Goal: Transaction & Acquisition: Download file/media

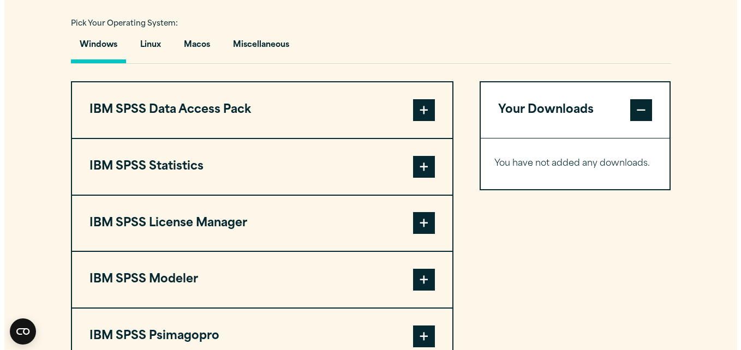
scroll to position [810, 0]
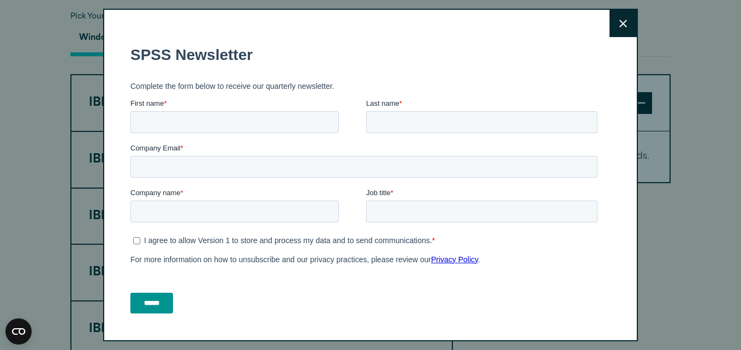
click at [609, 19] on button "Close" at bounding box center [622, 23] width 27 height 27
click at [619, 24] on icon at bounding box center [623, 24] width 8 height 8
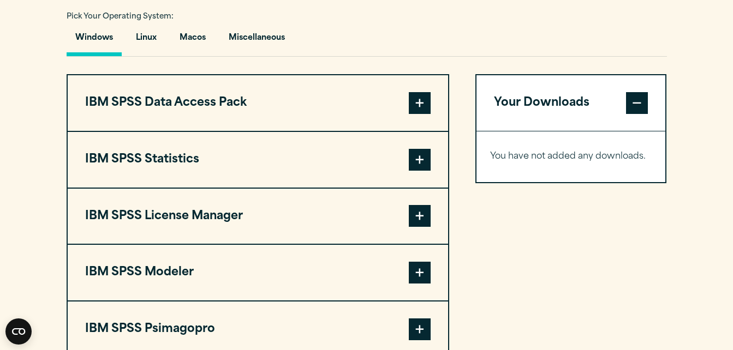
click at [414, 150] on span at bounding box center [420, 160] width 22 height 22
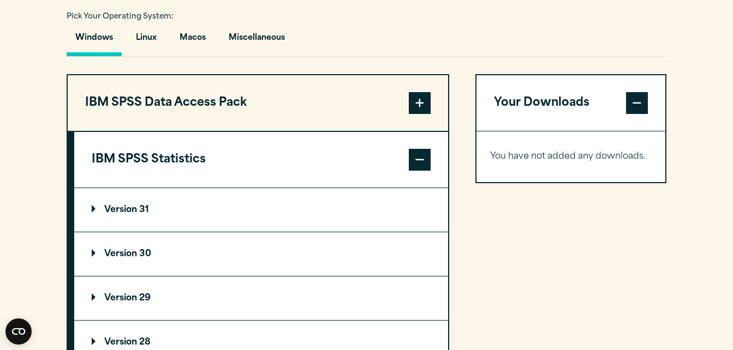
click at [414, 150] on span at bounding box center [420, 160] width 22 height 22
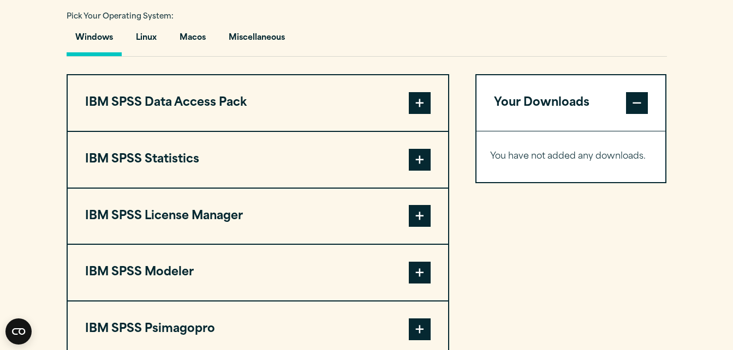
click at [428, 163] on span at bounding box center [420, 160] width 22 height 22
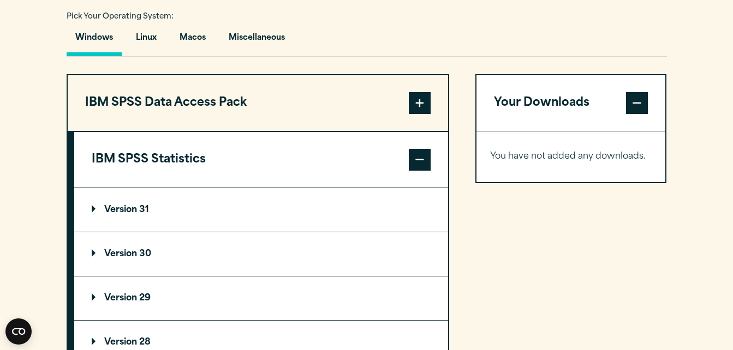
click at [428, 163] on span at bounding box center [420, 160] width 22 height 22
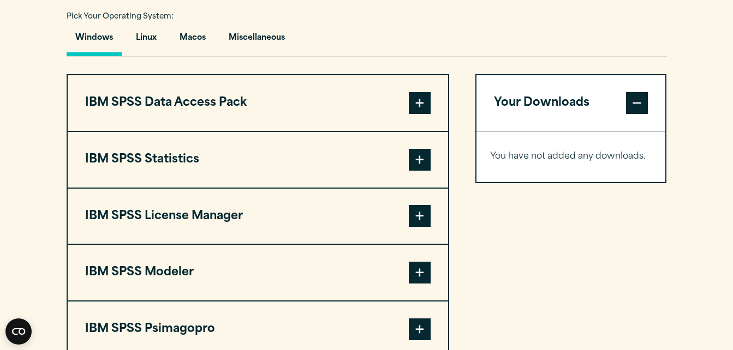
click at [428, 163] on span at bounding box center [420, 160] width 22 height 22
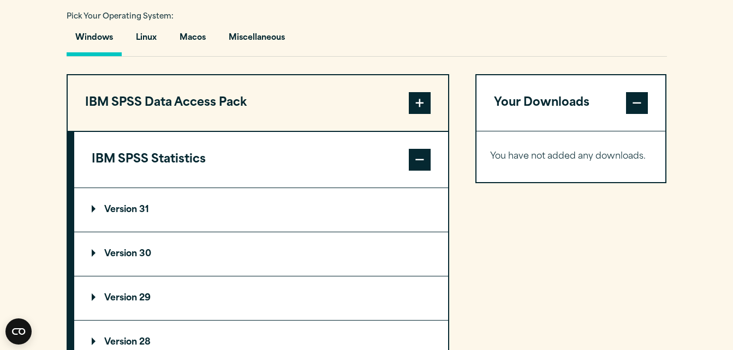
click at [133, 202] on summary "Version 31" at bounding box center [261, 210] width 374 height 44
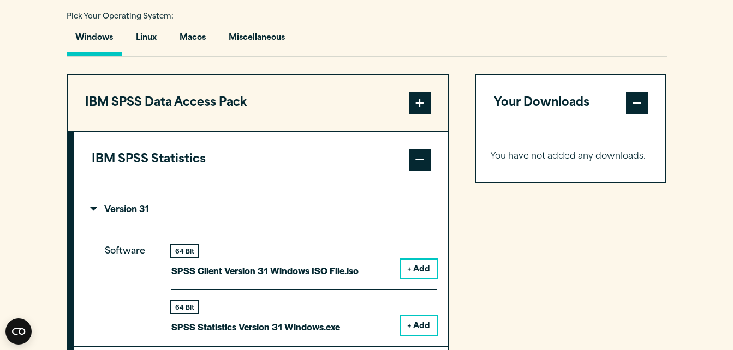
click at [133, 202] on summary "Version 31" at bounding box center [261, 210] width 374 height 44
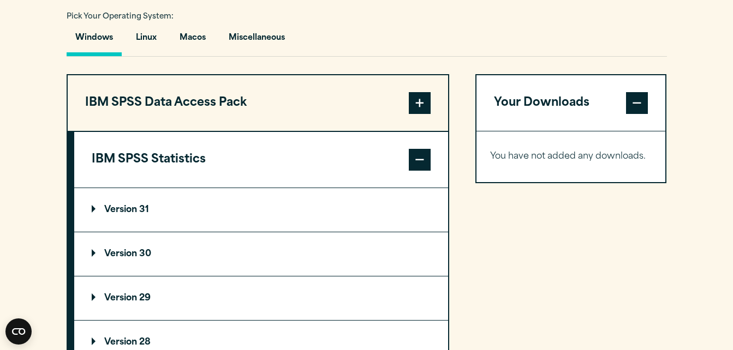
click at [133, 202] on summary "Version 31" at bounding box center [261, 210] width 374 height 44
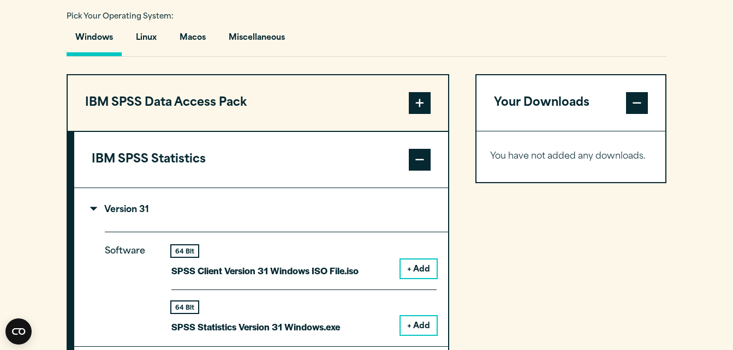
click at [133, 202] on summary "Version 31" at bounding box center [261, 210] width 374 height 44
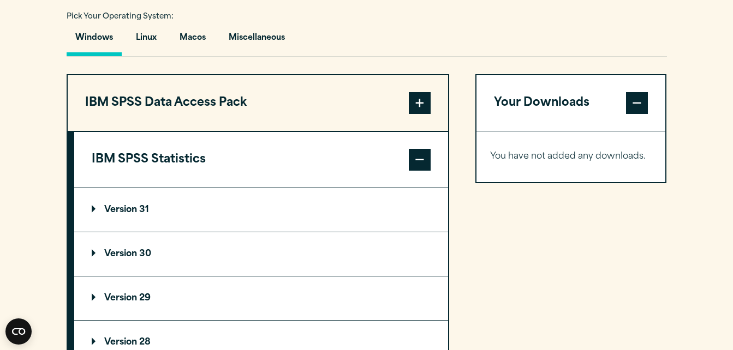
click at [133, 202] on summary "Version 31" at bounding box center [261, 210] width 374 height 44
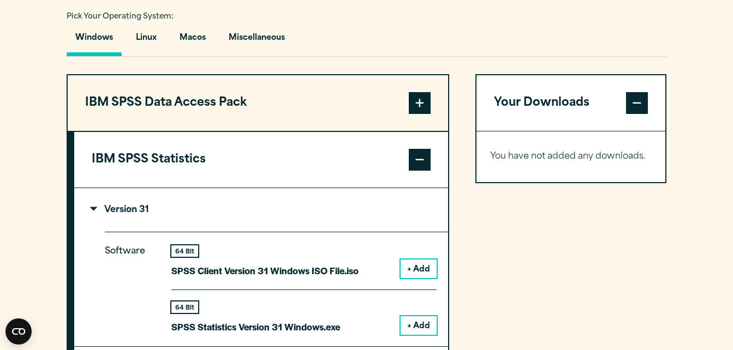
click at [416, 324] on button "+ Add" at bounding box center [419, 325] width 36 height 19
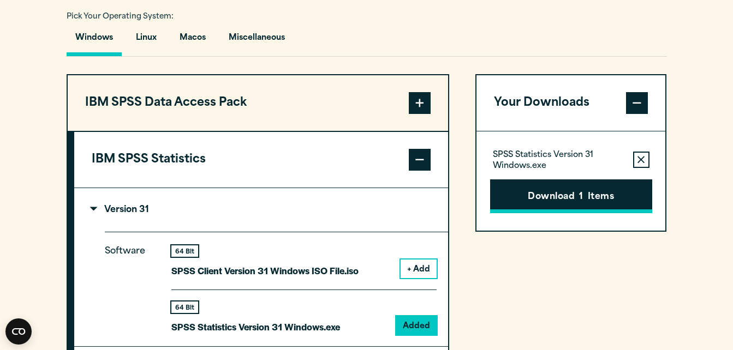
click at [550, 190] on button "Download 1 Items" at bounding box center [571, 197] width 162 height 34
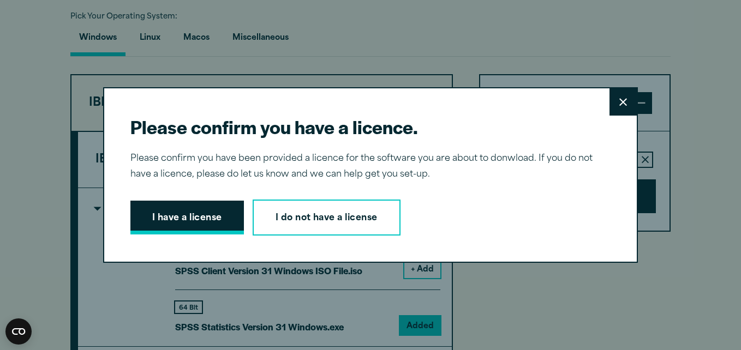
click at [176, 229] on button "I have a license" at bounding box center [186, 218] width 113 height 34
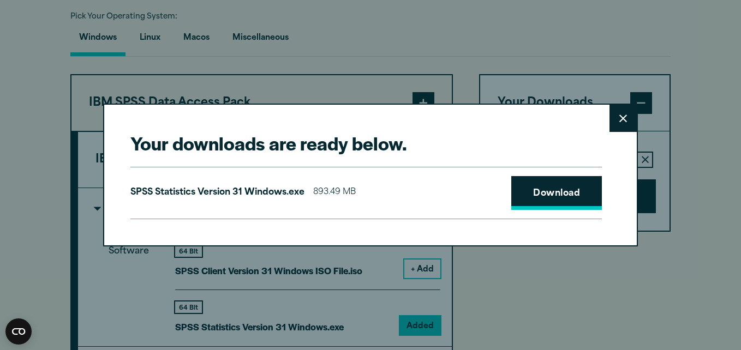
click at [541, 189] on link "Download" at bounding box center [556, 193] width 91 height 34
